Goal: Navigation & Orientation: Find specific page/section

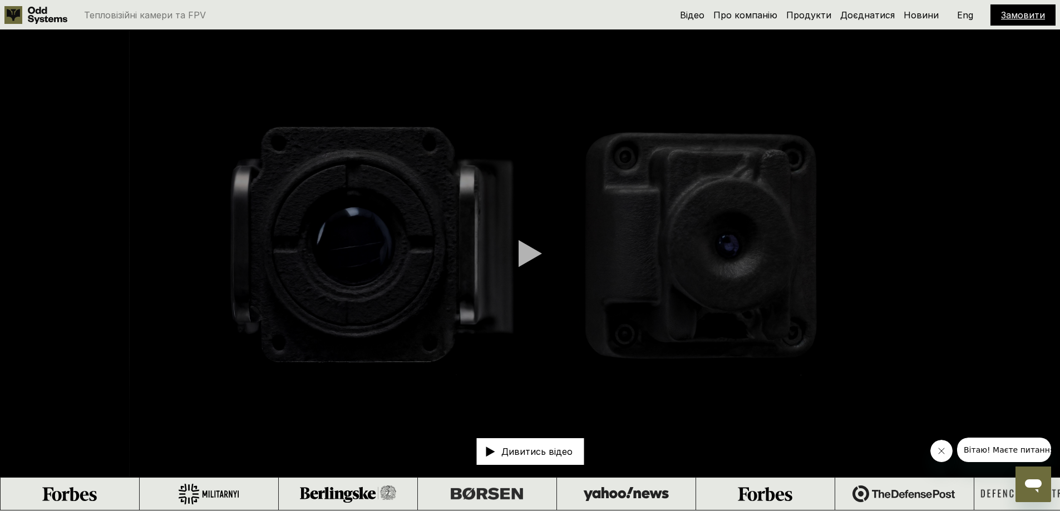
click at [523, 254] on div at bounding box center [529, 254] width 23 height 28
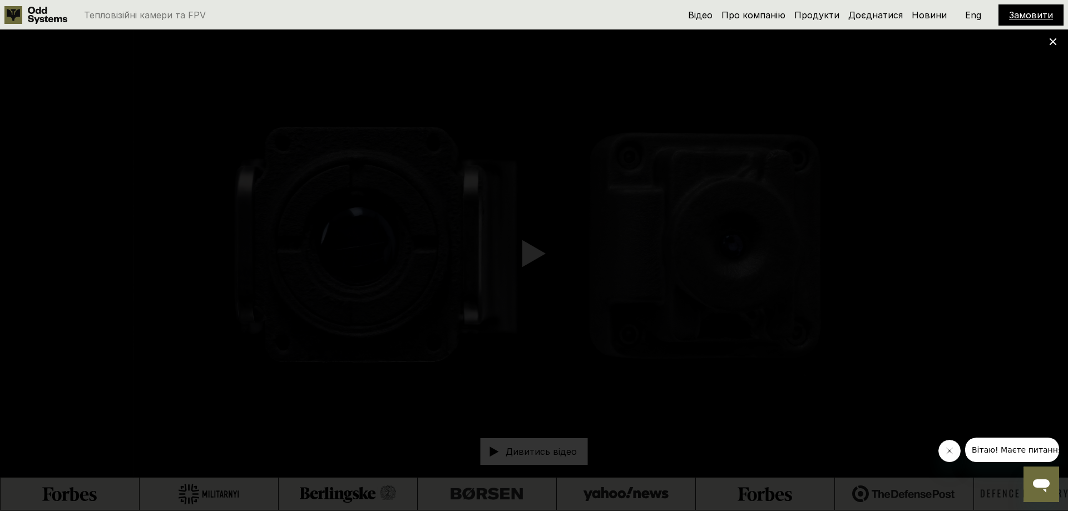
click at [1058, 39] on div at bounding box center [534, 255] width 1068 height 511
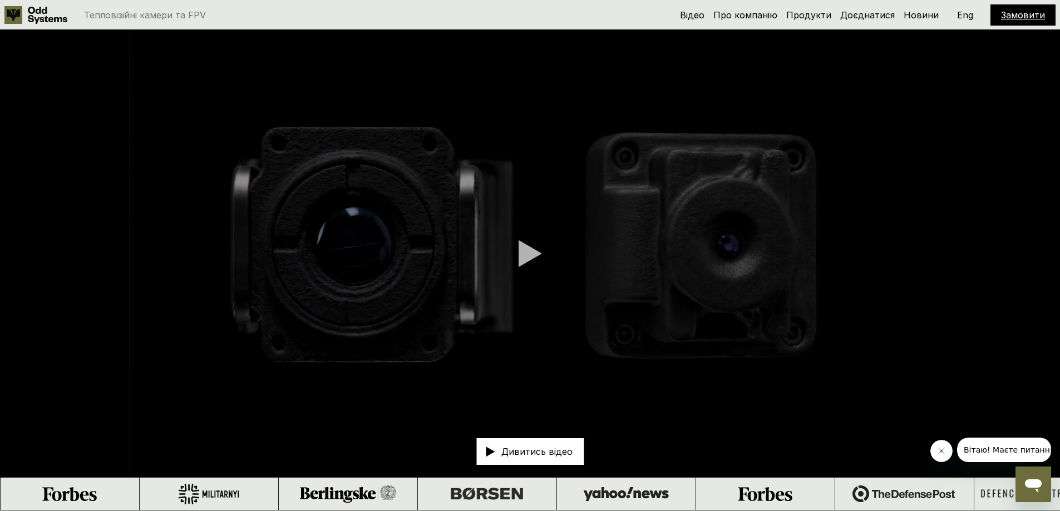
click at [13, 20] on use at bounding box center [13, 15] width 18 height 18
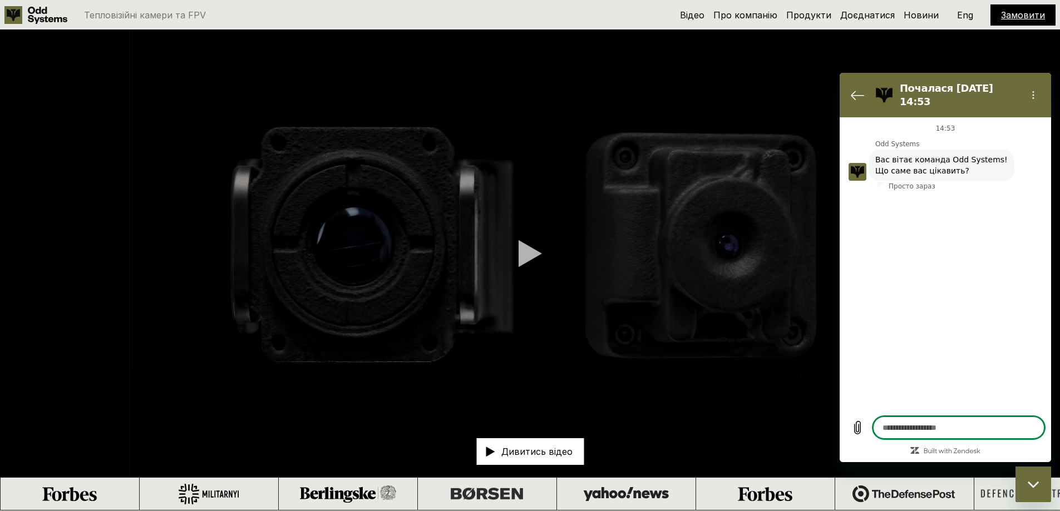
type textarea "*"
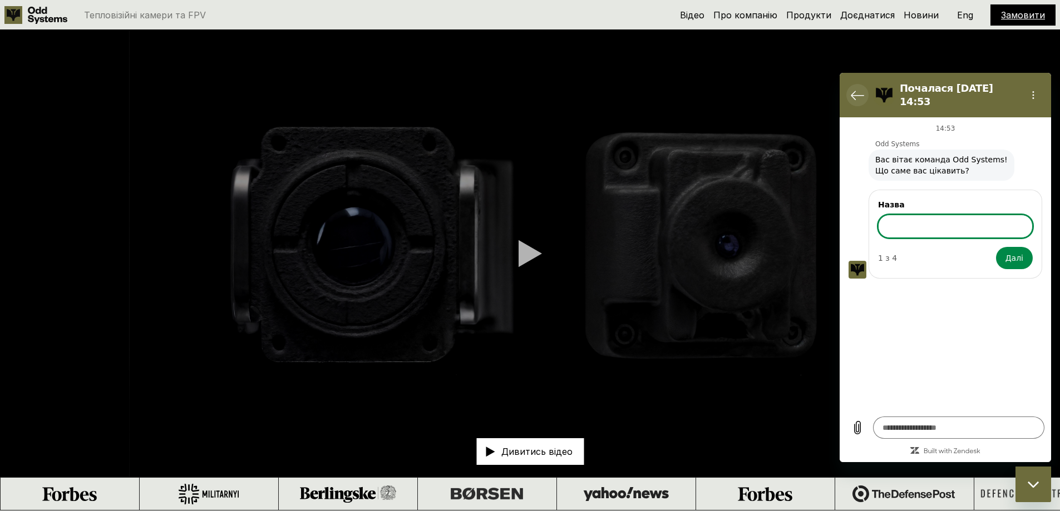
click at [852, 91] on icon "Повернутися до списку розмов" at bounding box center [857, 95] width 12 height 8
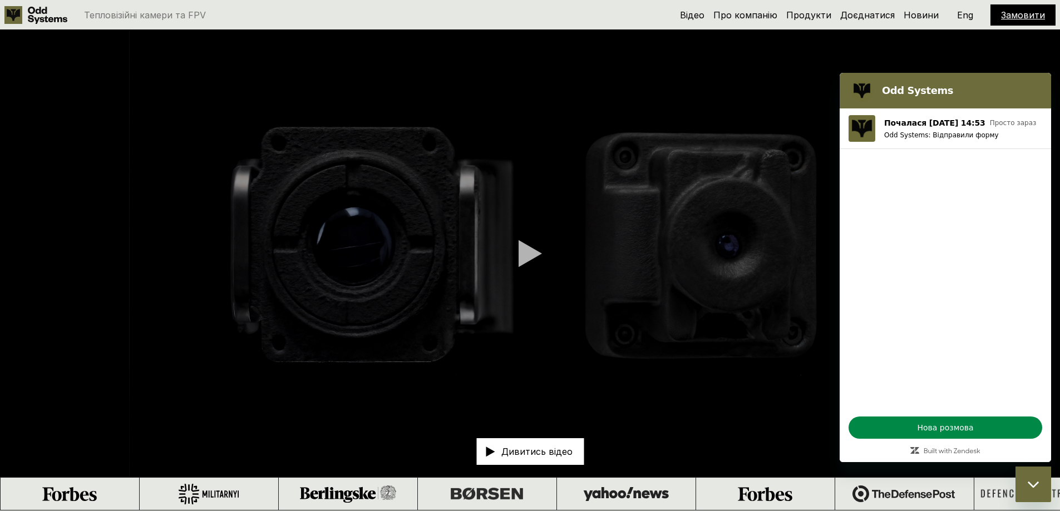
click at [866, 21] on h5 "Доєднатися" at bounding box center [867, 15] width 55 height 12
click at [815, 15] on link "Продукти" at bounding box center [808, 14] width 45 height 11
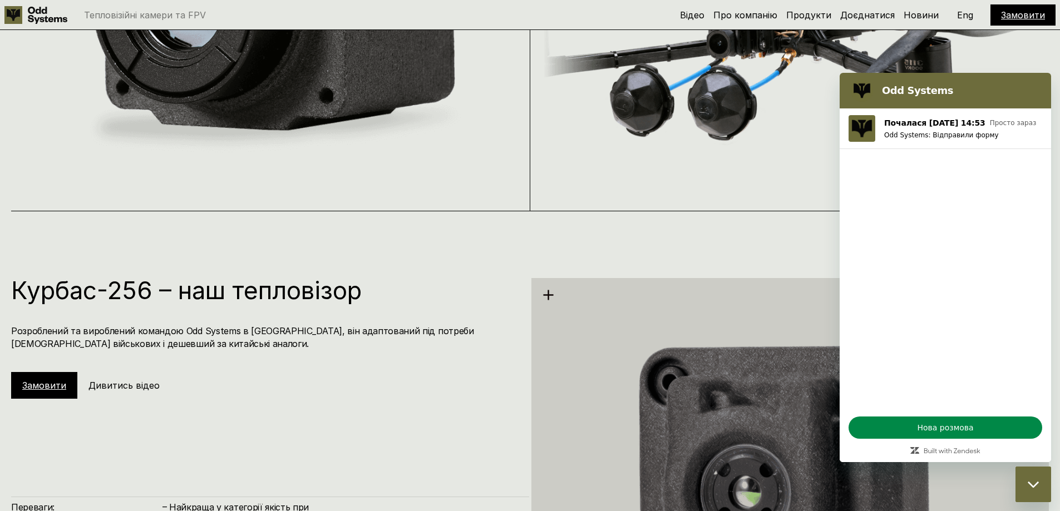
scroll to position [1522, 0]
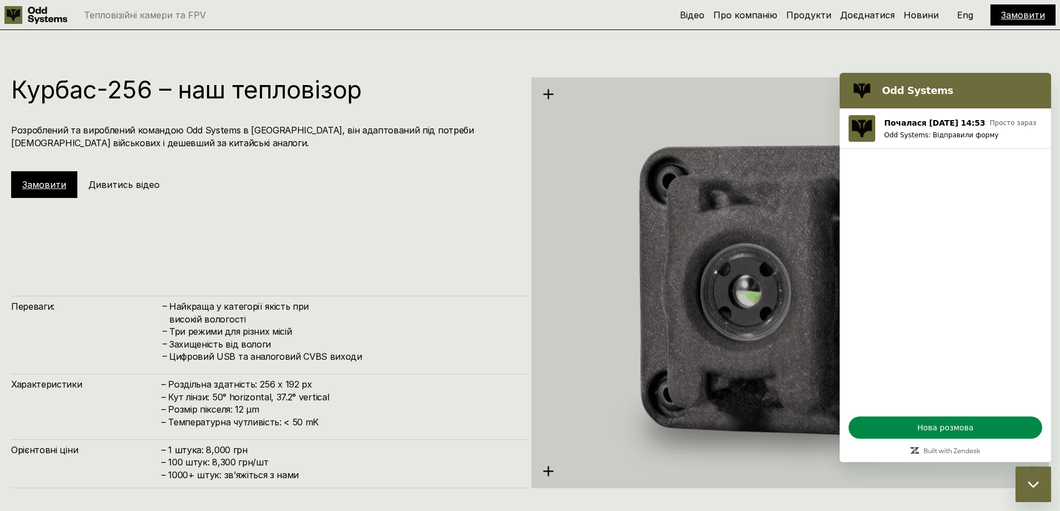
click at [1041, 488] on div "Закрити вікно обміну повідомленнями" at bounding box center [1032, 484] width 33 height 33
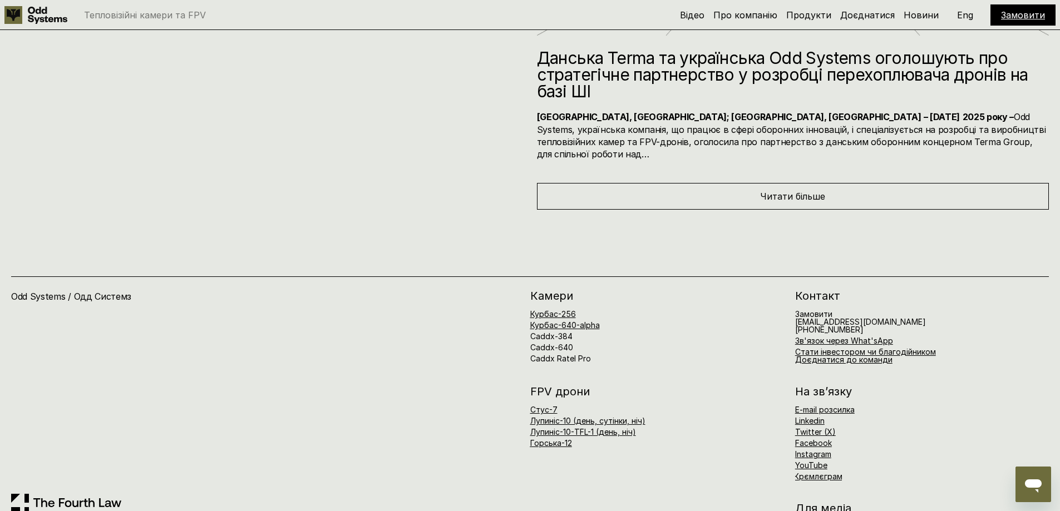
scroll to position [6083, 0]
